Goal: Find specific page/section

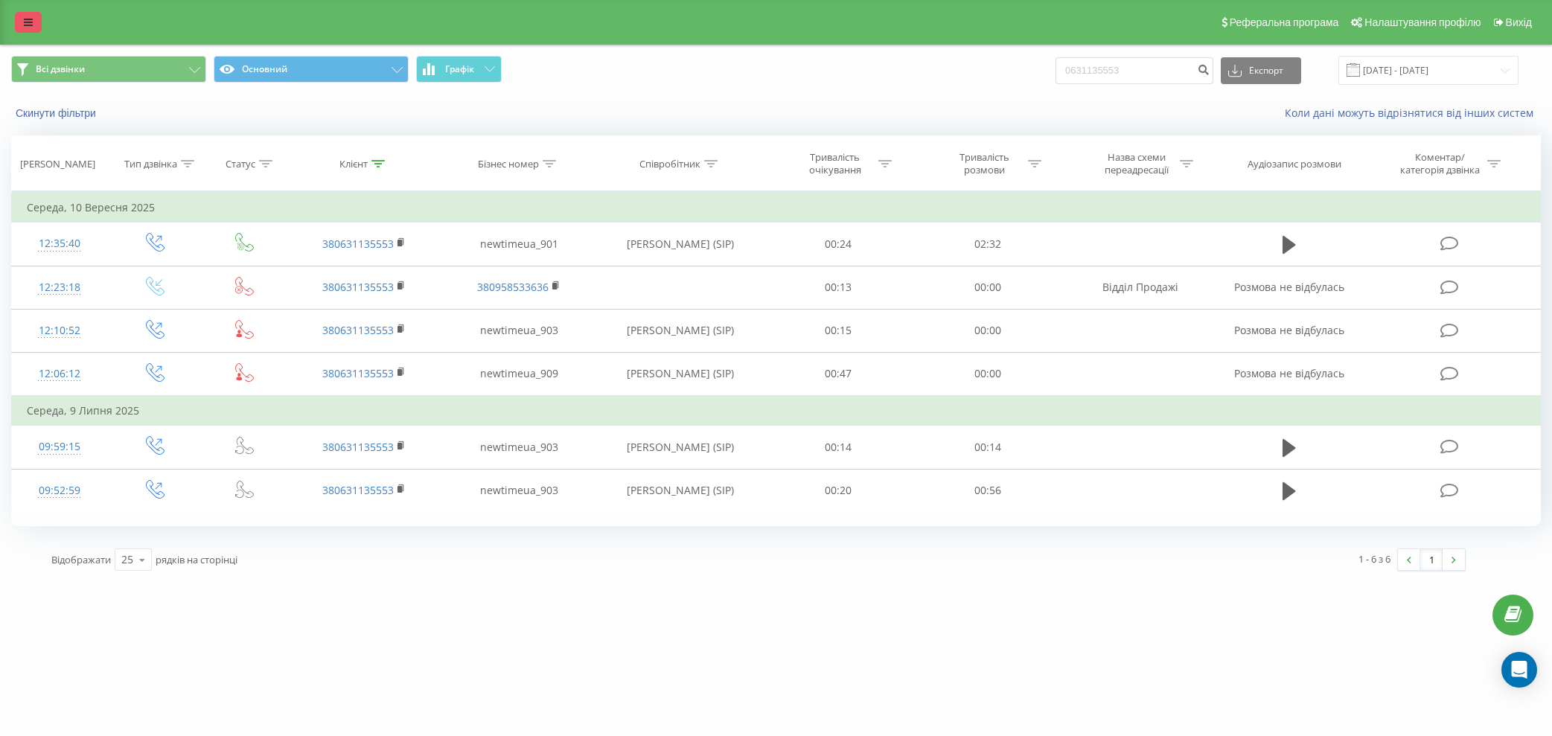
click at [38, 26] on link at bounding box center [28, 22] width 27 height 21
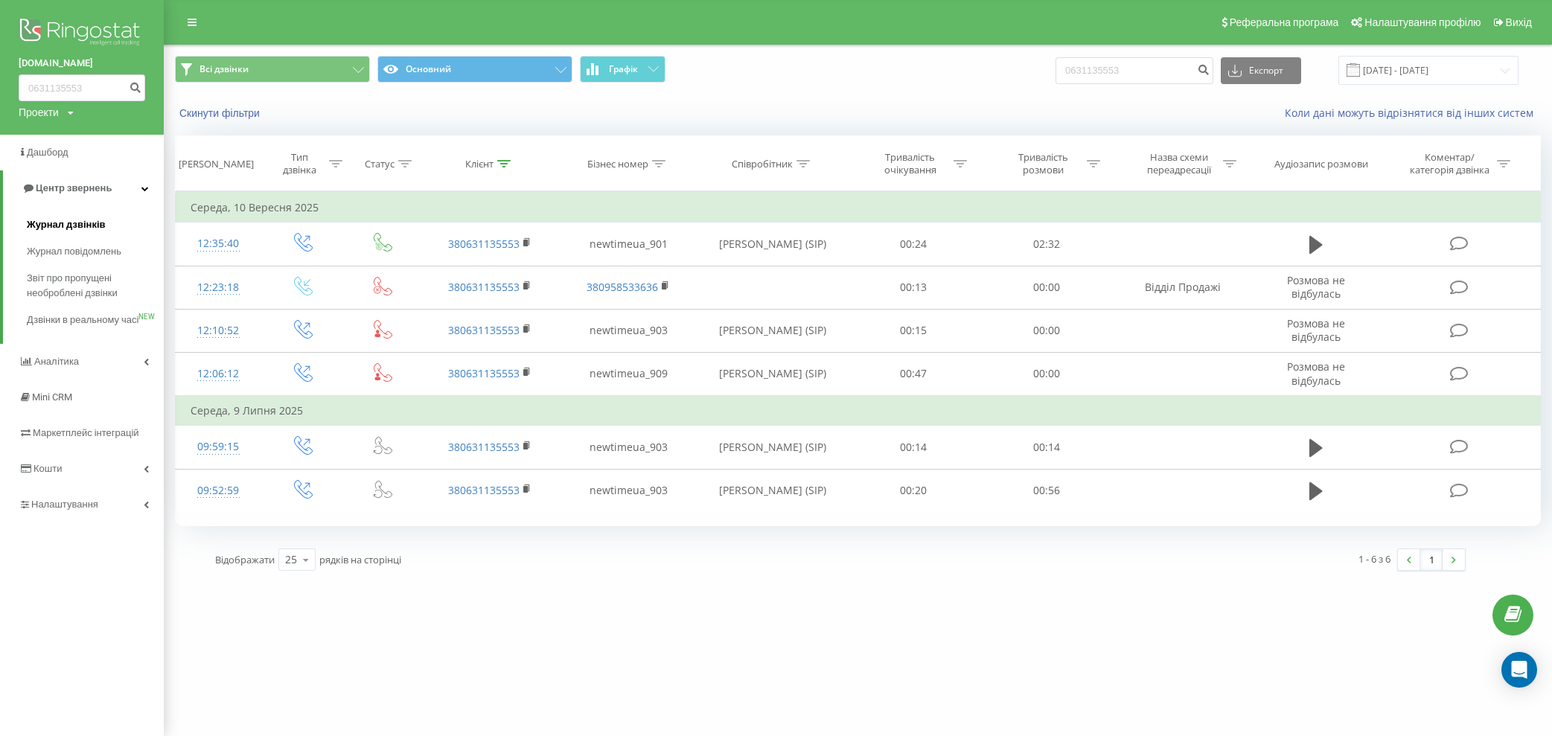
click at [60, 226] on span "Журнал дзвінків" at bounding box center [66, 224] width 79 height 15
click at [55, 313] on span "Дзвінки в реальному часі" at bounding box center [83, 328] width 113 height 30
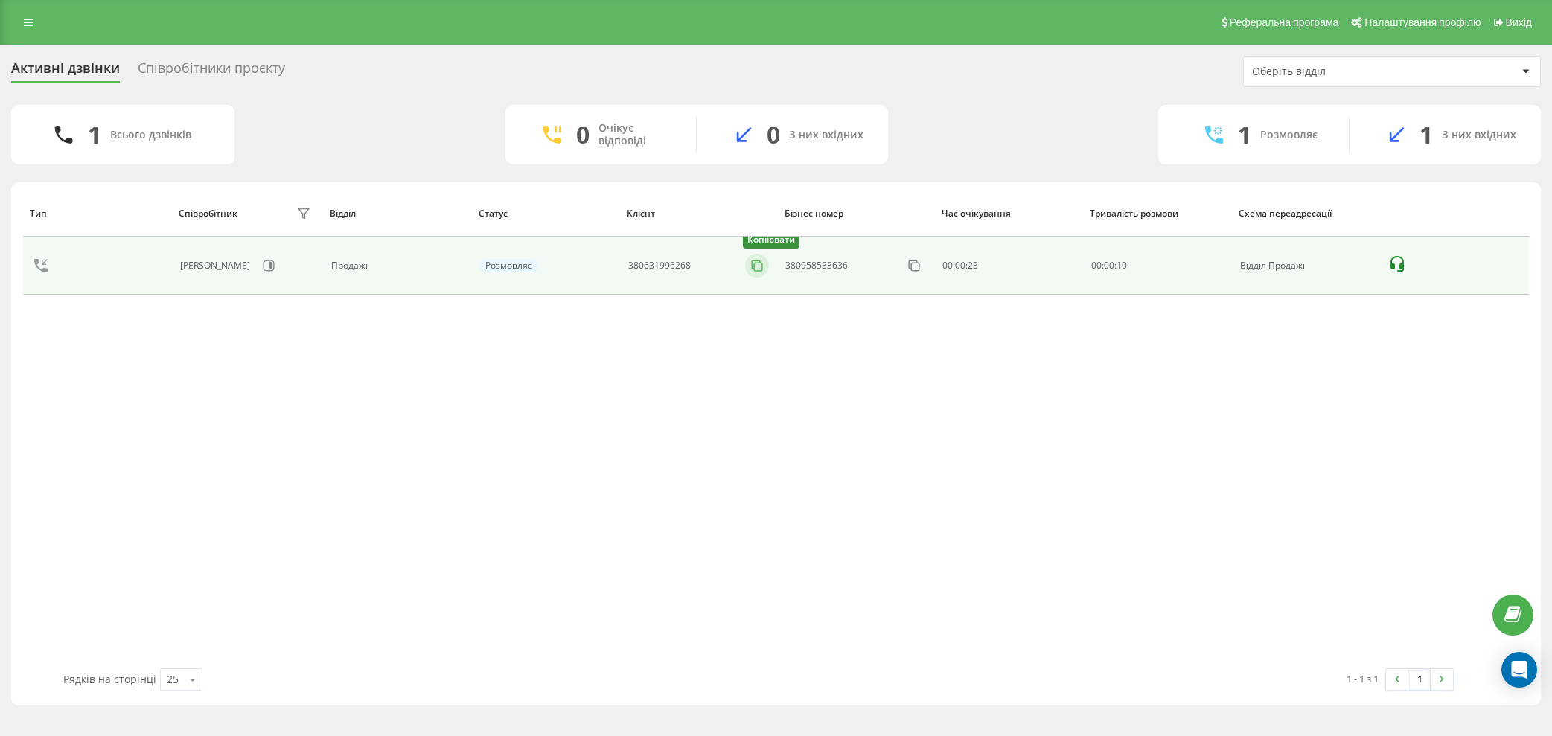
click at [757, 265] on icon at bounding box center [756, 265] width 15 height 15
